Goal: Information Seeking & Learning: Check status

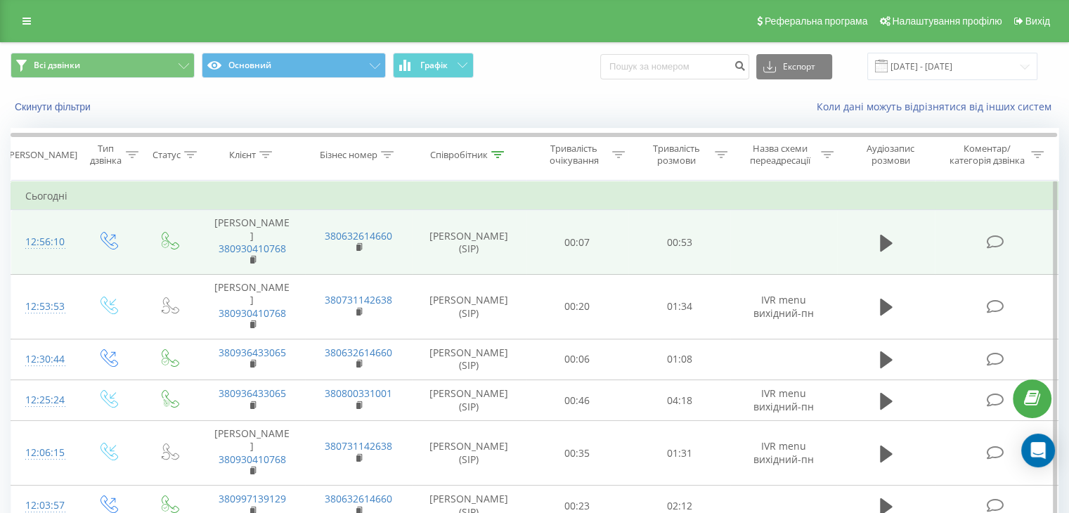
click at [997, 250] on icon at bounding box center [995, 242] width 18 height 15
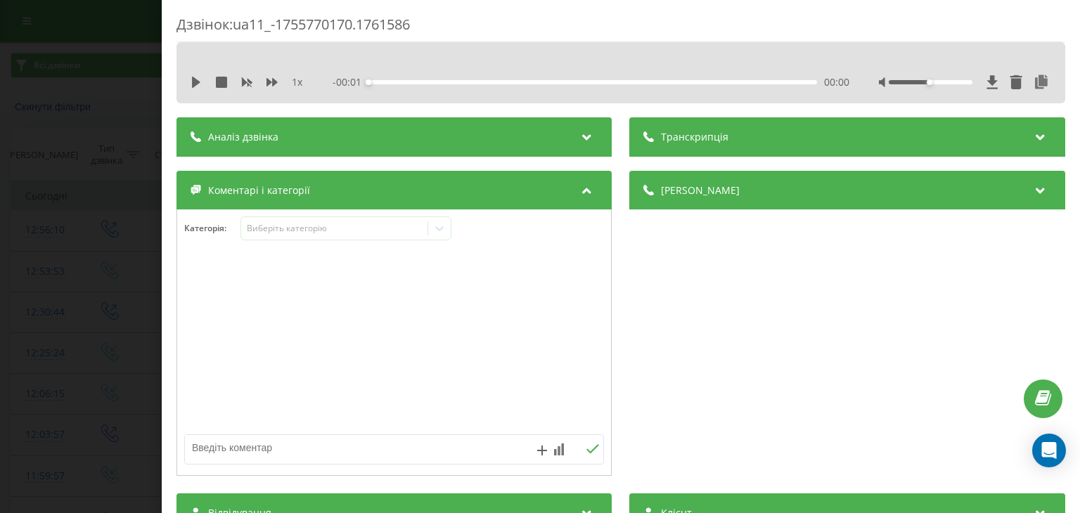
click at [138, 183] on div "Дзвінок : ua11_-1755770170.1761586 1 x - 00:01 00:00 00:00 Транскрипція Для AI-…" at bounding box center [540, 256] width 1080 height 513
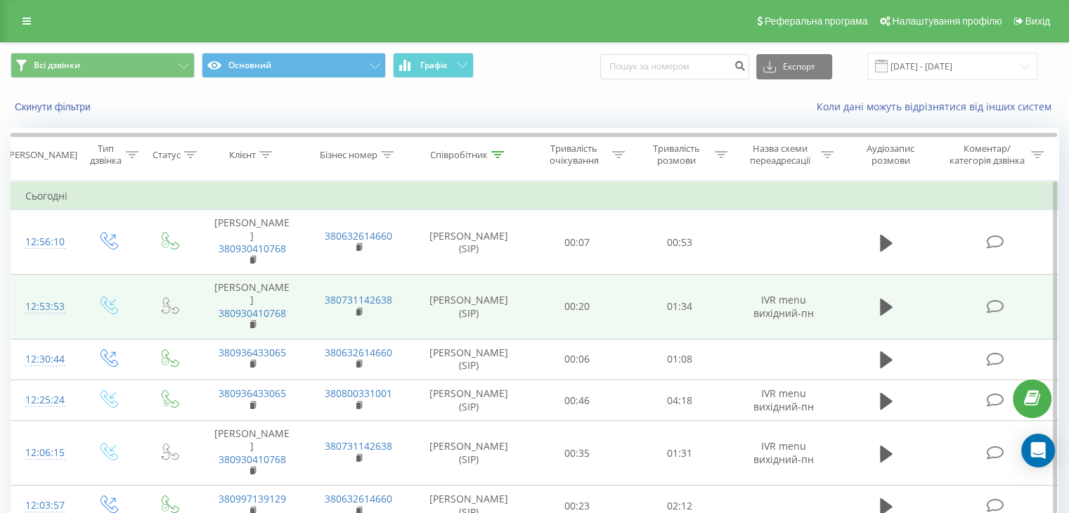
click at [1002, 314] on icon at bounding box center [995, 306] width 18 height 15
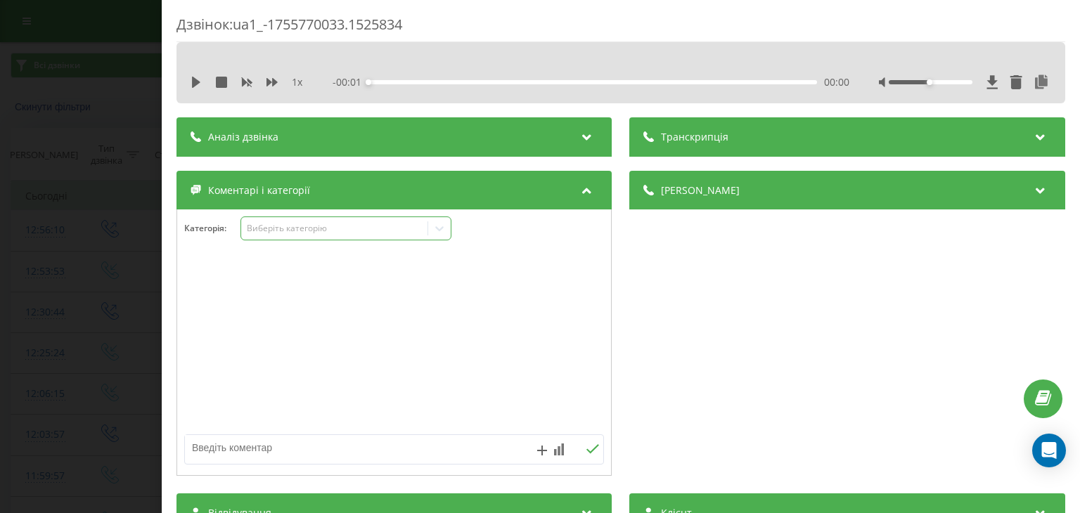
click at [430, 232] on div at bounding box center [439, 228] width 22 height 22
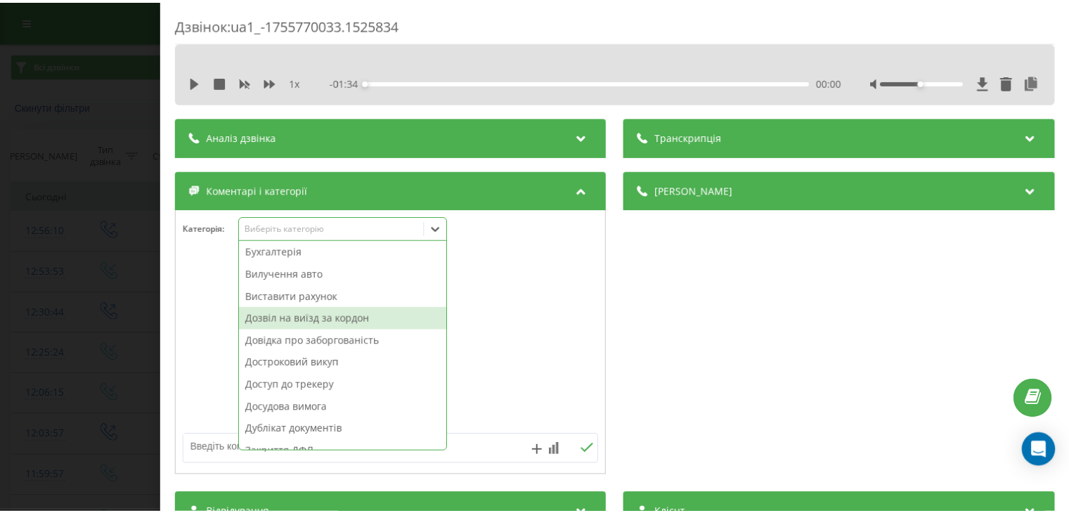
scroll to position [70, 0]
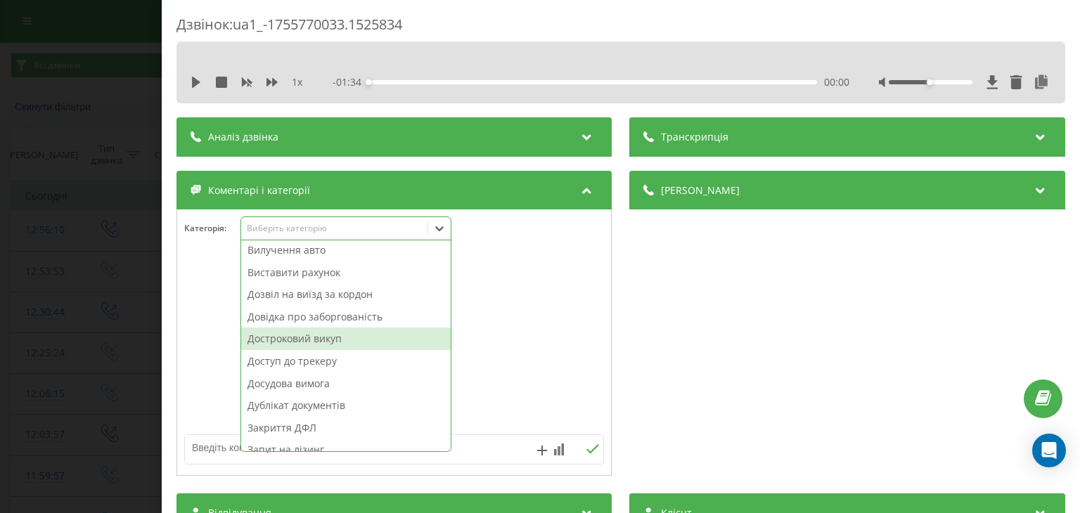
click at [325, 346] on div "Достроковий викуп" at bounding box center [345, 339] width 209 height 22
click at [101, 269] on div "Дзвінок : ua1_-1755770033.1525834 1 x - 01:34 00:00 00:00 Транскрипція Для AI-а…" at bounding box center [540, 256] width 1080 height 513
